Goal: Information Seeking & Learning: Learn about a topic

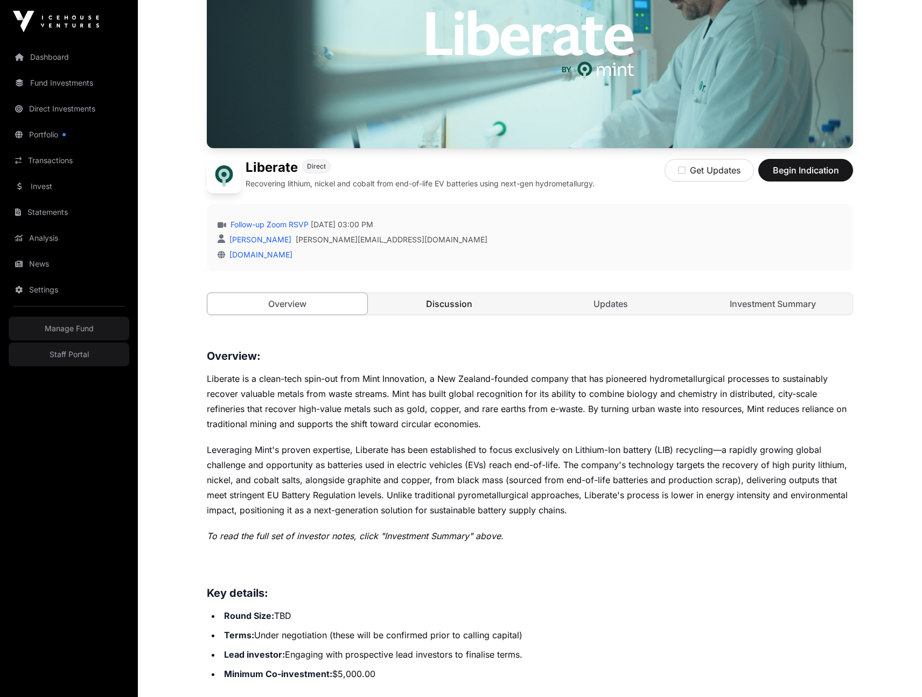
scroll to position [171, 0]
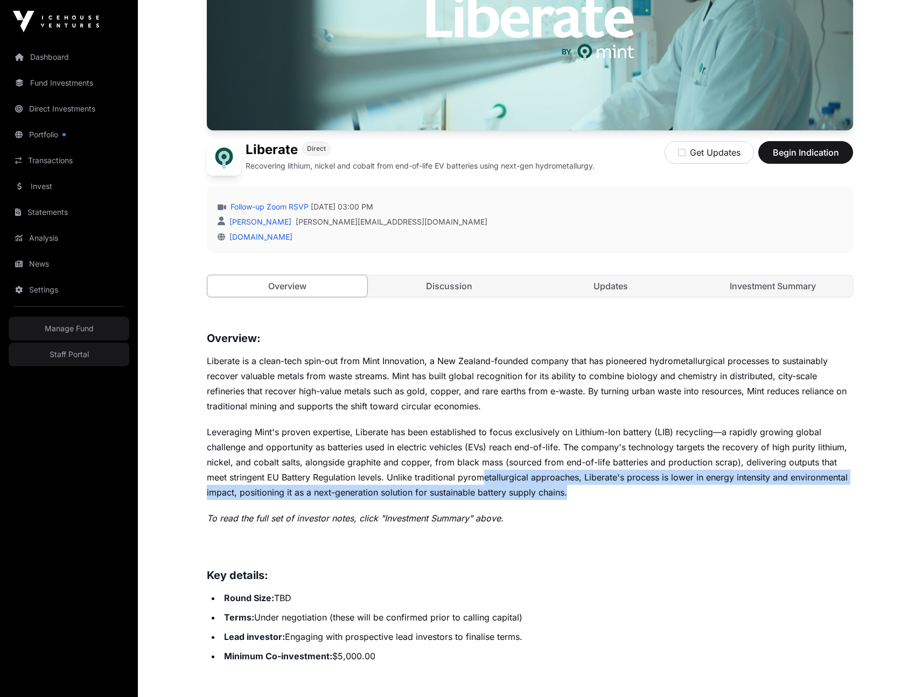
drag, startPoint x: 580, startPoint y: 498, endPoint x: 483, endPoint y: 475, distance: 100.2
click at [483, 475] on p "Leveraging Mint's proven expertise, Liberate has been established to focus excl…" at bounding box center [530, 461] width 646 height 75
click at [575, 488] on p "Leveraging Mint's proven expertise, Liberate has been established to focus excl…" at bounding box center [530, 461] width 646 height 75
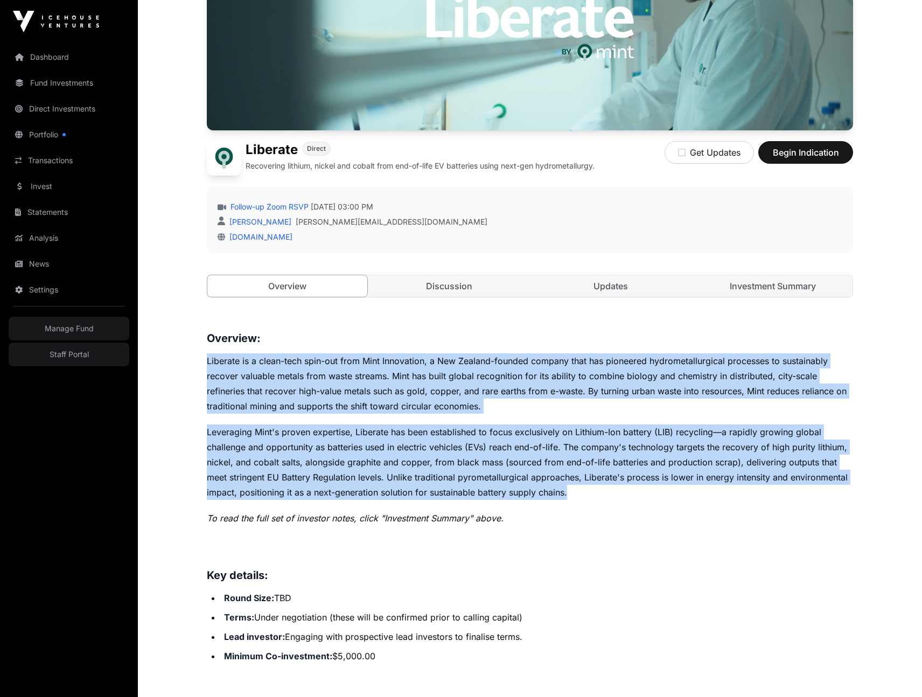
drag, startPoint x: 575, startPoint y: 495, endPoint x: 197, endPoint y: 366, distance: 399.5
copy div "Loremips do s ametc-adip elit-sed doei Temp Incididunt, u Lab Etdolor-magnaal e…"
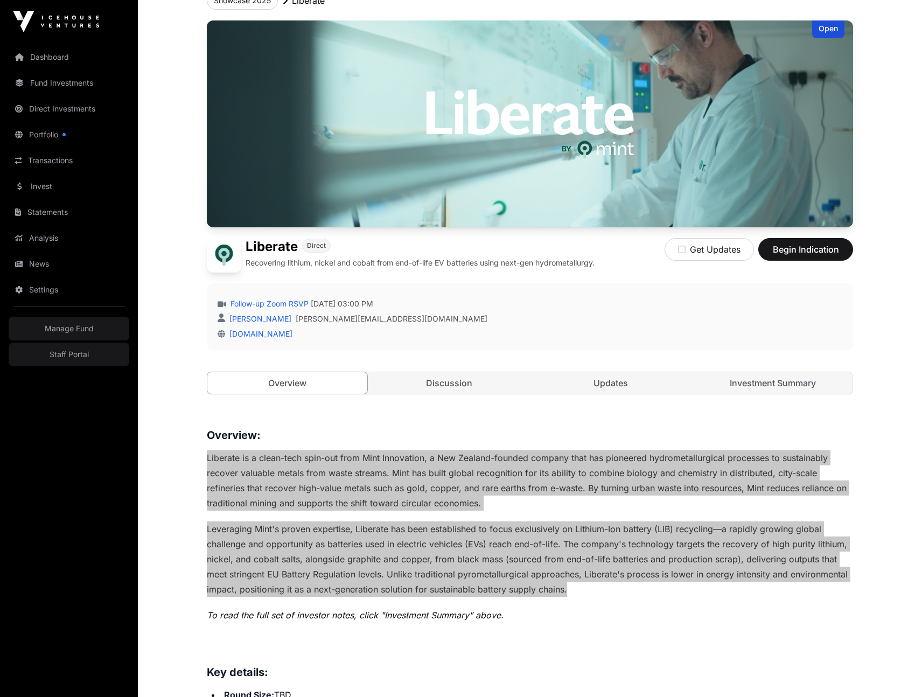
scroll to position [0, 0]
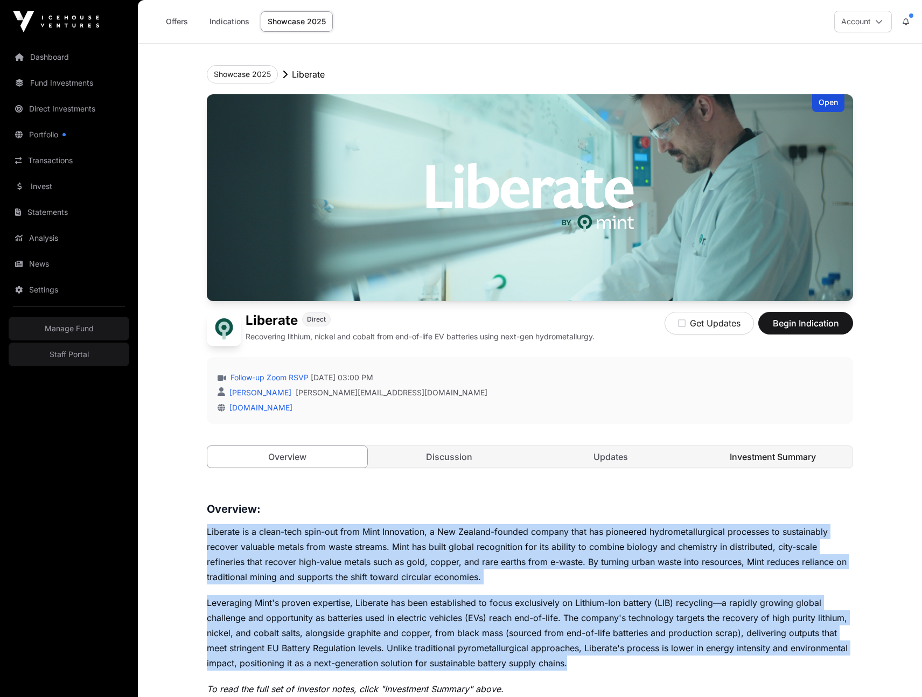
click at [718, 451] on link "Investment Summary" at bounding box center [773, 457] width 160 height 22
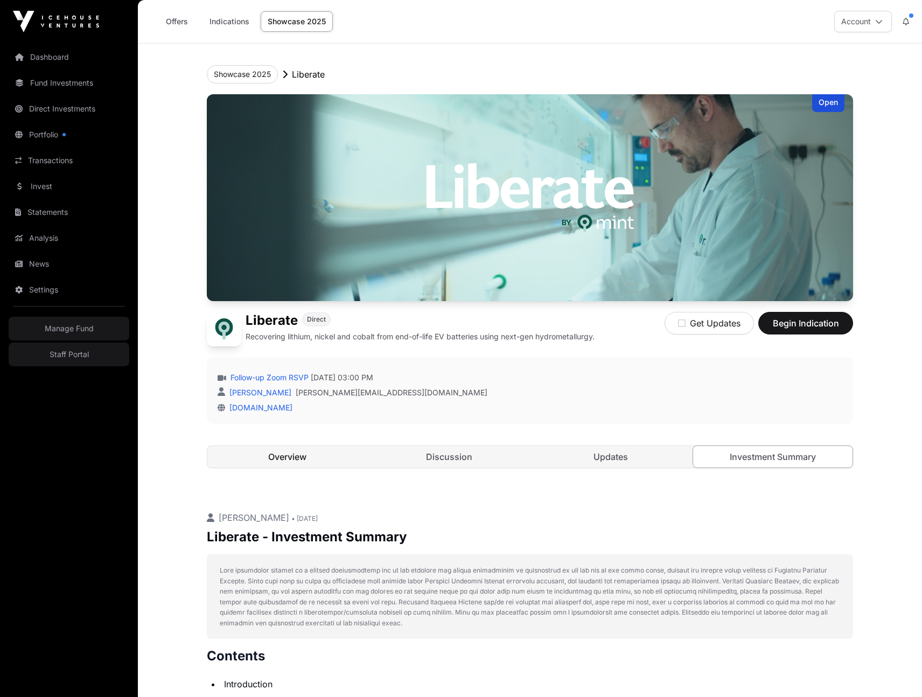
click at [277, 458] on link "Overview" at bounding box center [287, 457] width 160 height 22
